Goal: Navigation & Orientation: Find specific page/section

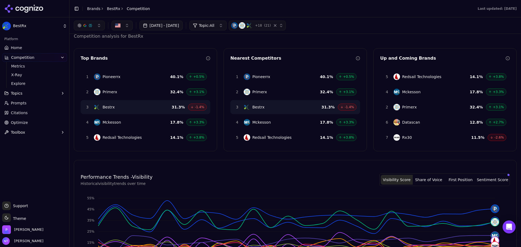
click at [26, 46] on link "Home" at bounding box center [34, 47] width 65 height 9
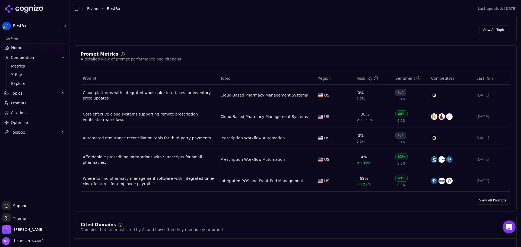
scroll to position [353, 0]
